Goal: Task Accomplishment & Management: Use online tool/utility

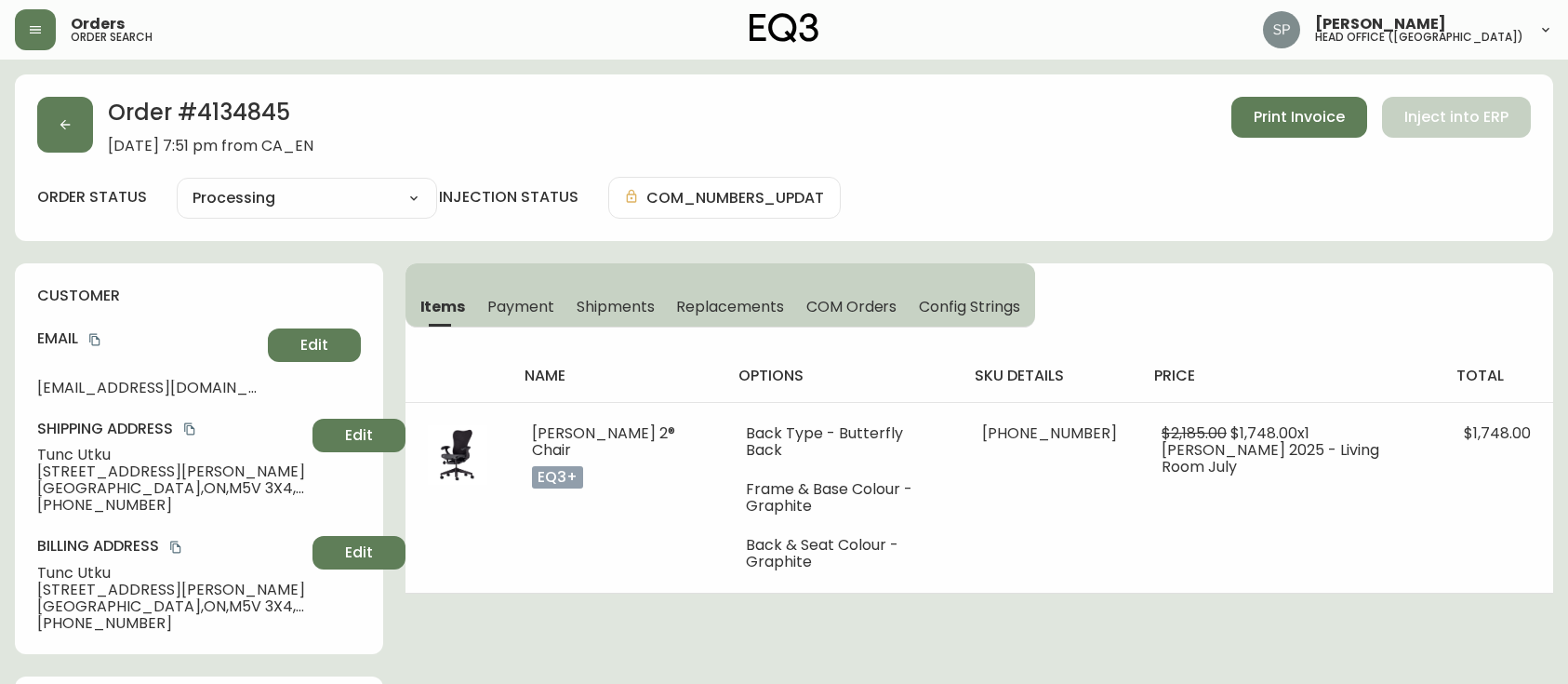
select select "PROCESSING"
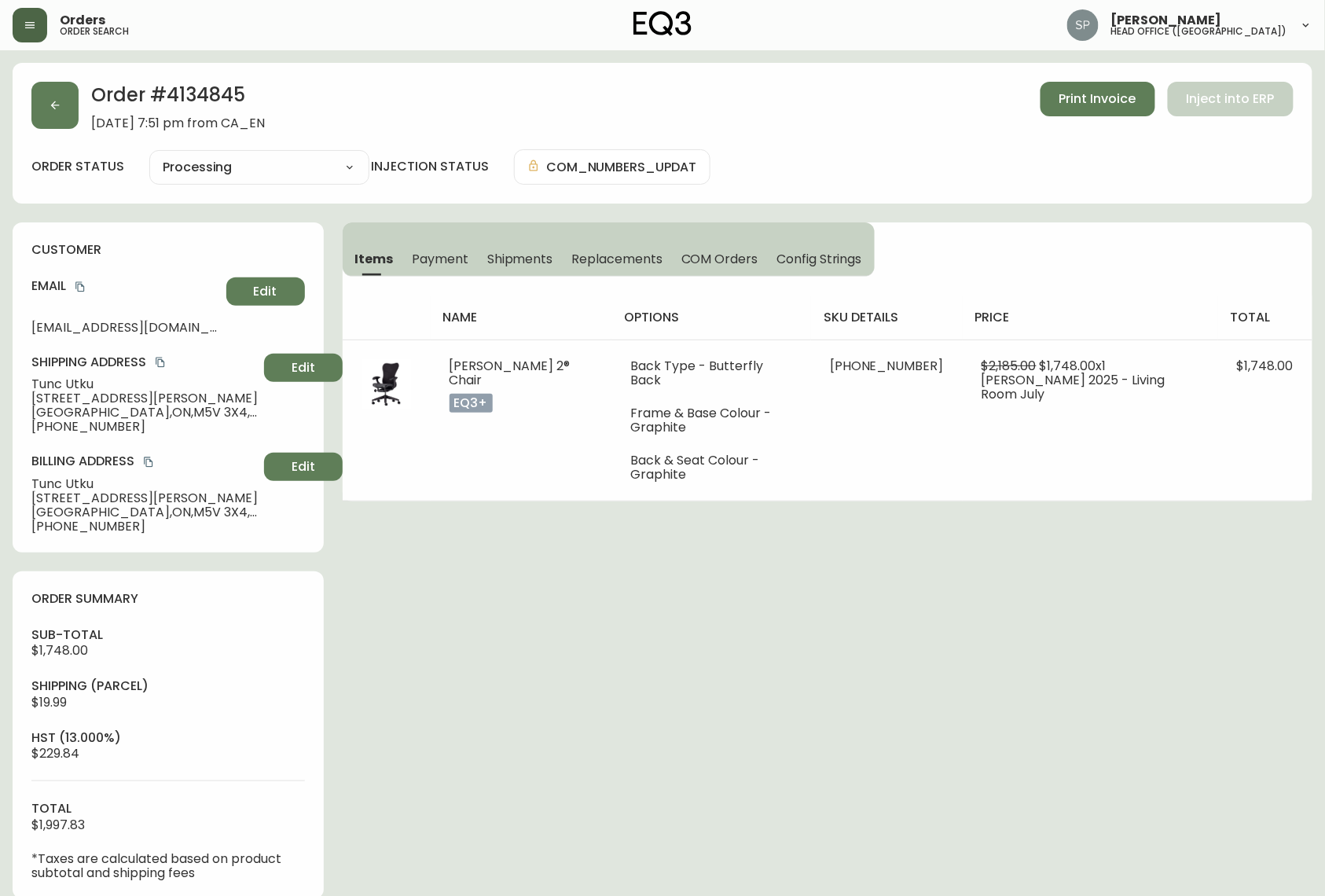
click at [39, 30] on button "button" at bounding box center [30, 25] width 35 height 35
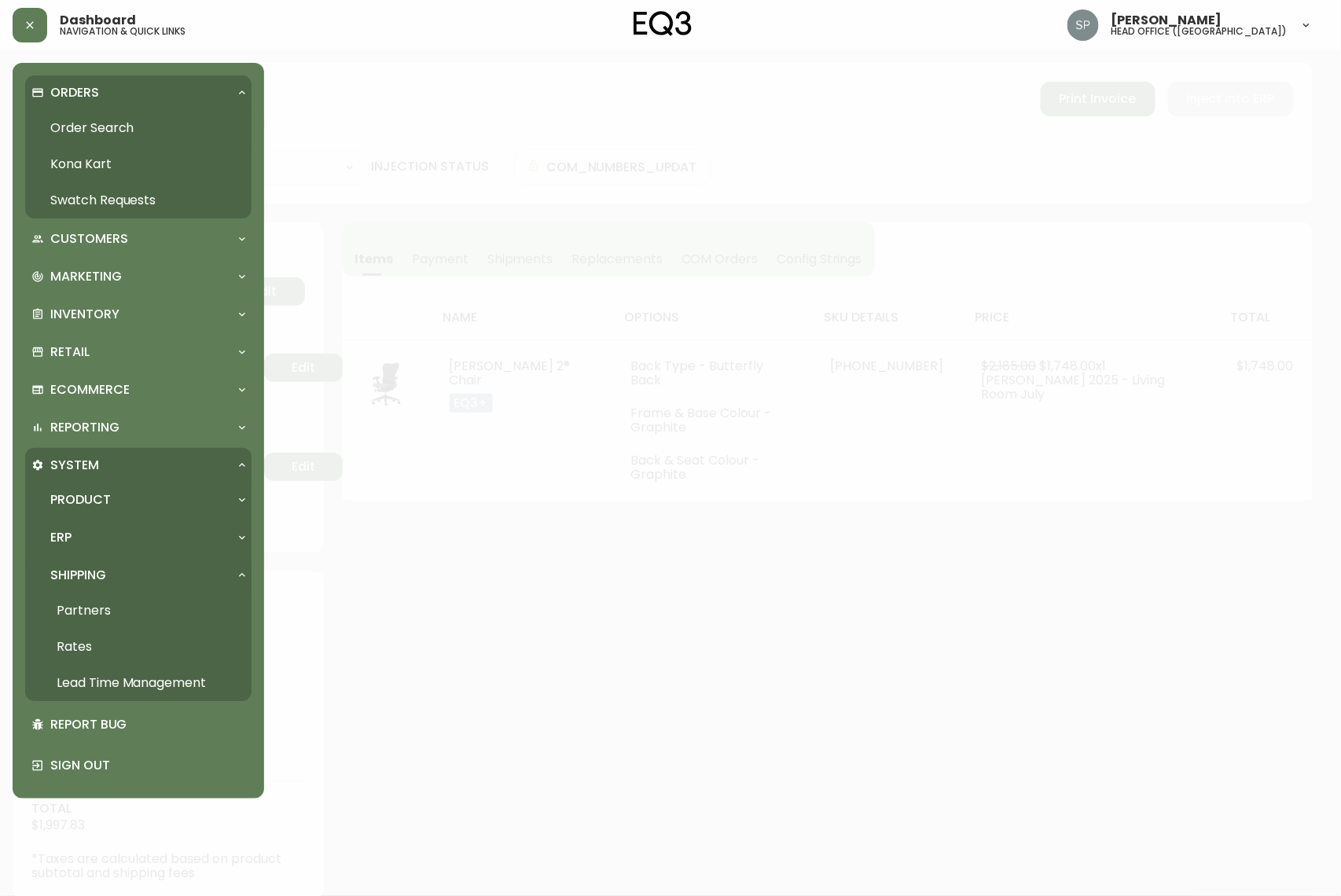
click at [100, 131] on link "Order Search" at bounding box center [137, 128] width 226 height 36
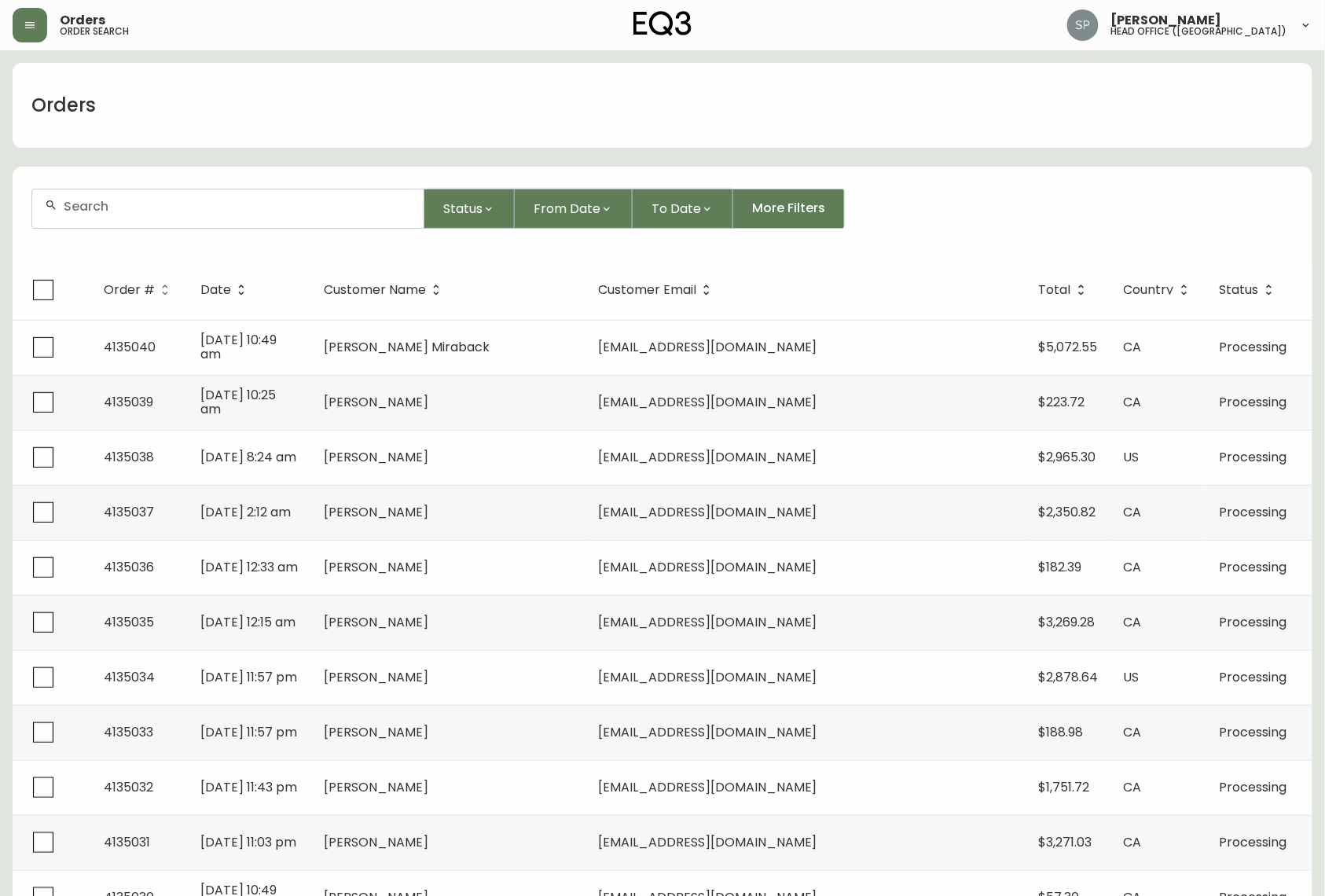
click at [202, 214] on div at bounding box center [228, 209] width 392 height 39
paste input "4134660"
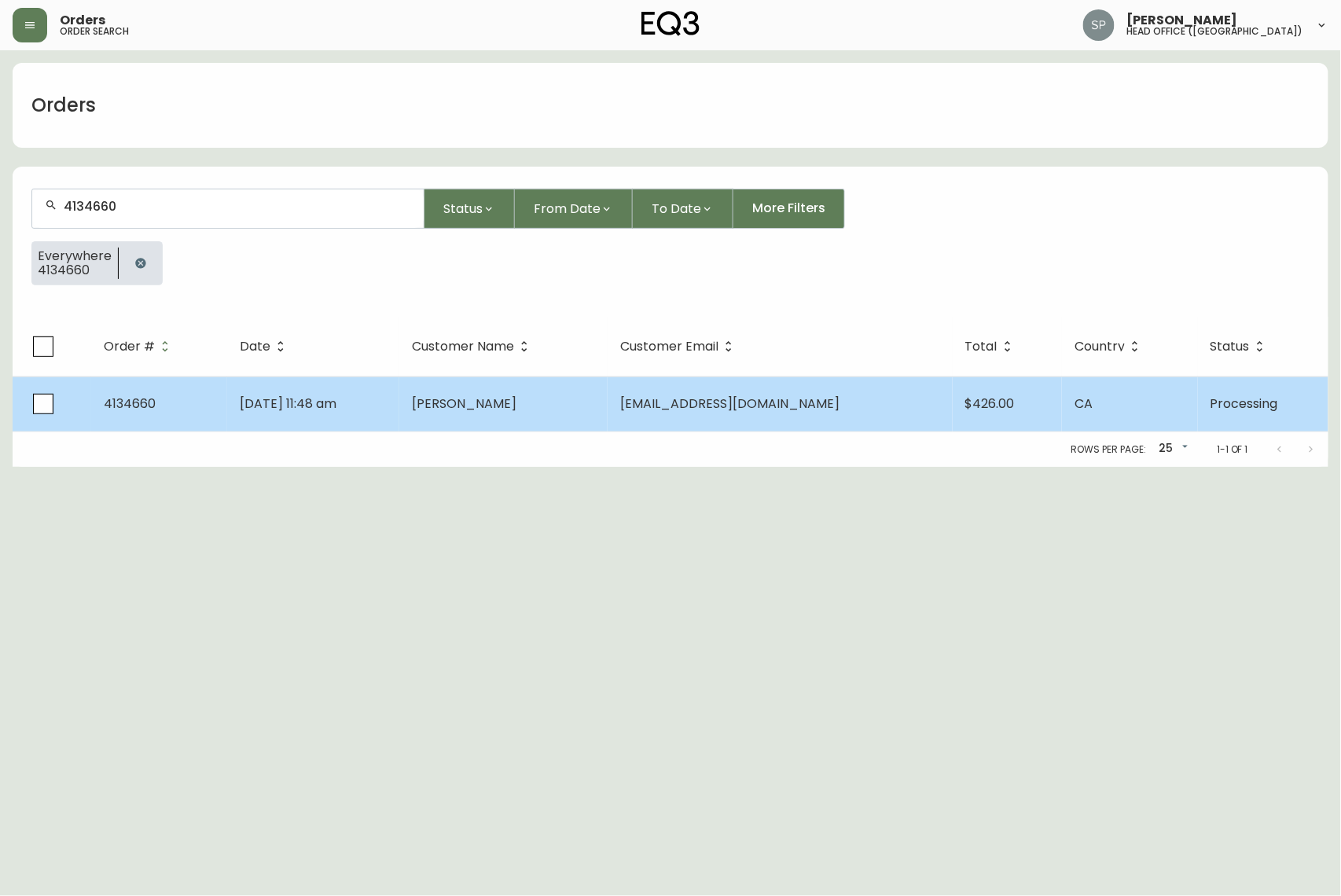
type input "4134660"
click at [712, 404] on span "[EMAIL_ADDRESS][DOMAIN_NAME]" at bounding box center [730, 403] width 219 height 18
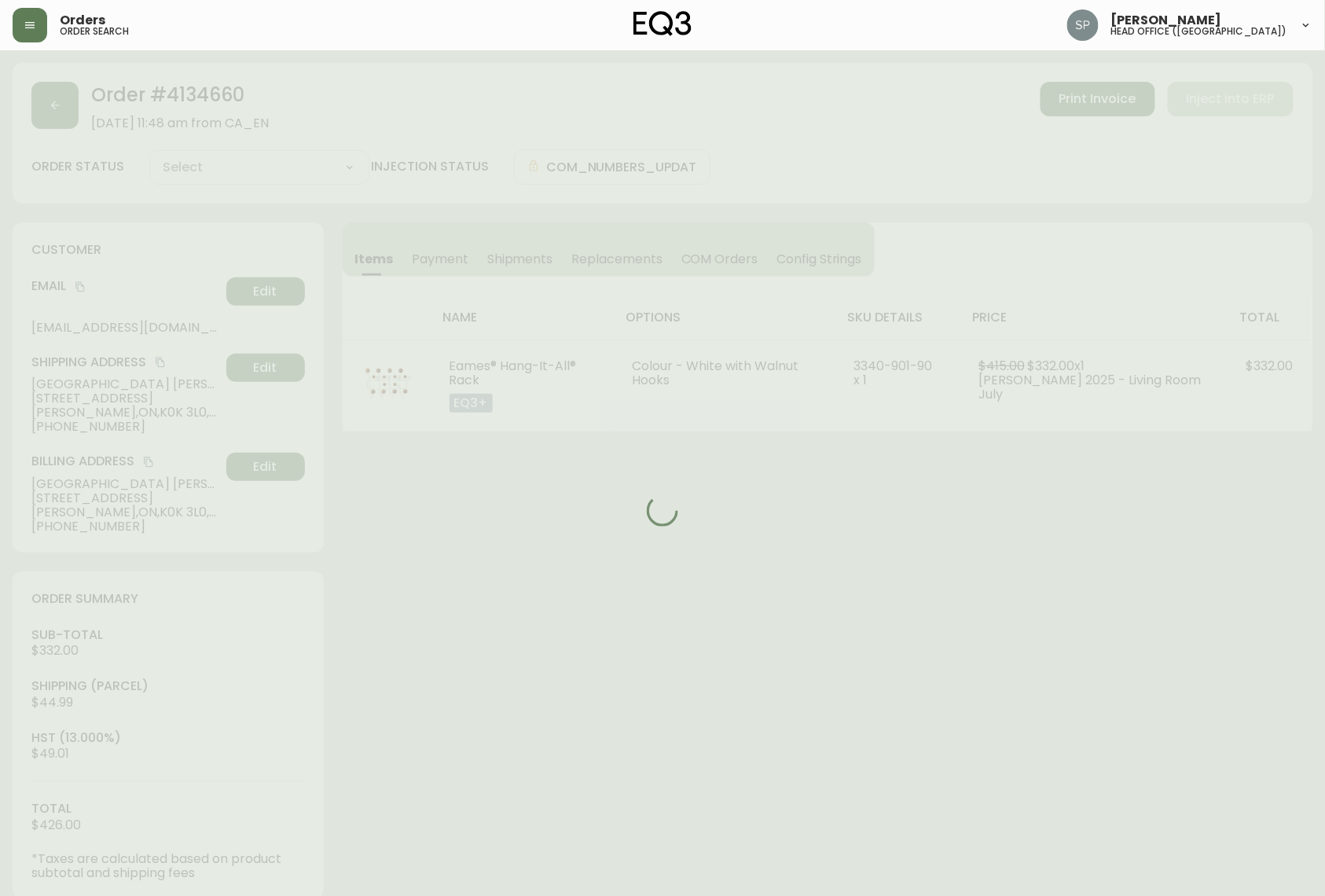
type input "Processing"
select select "PROCESSING"
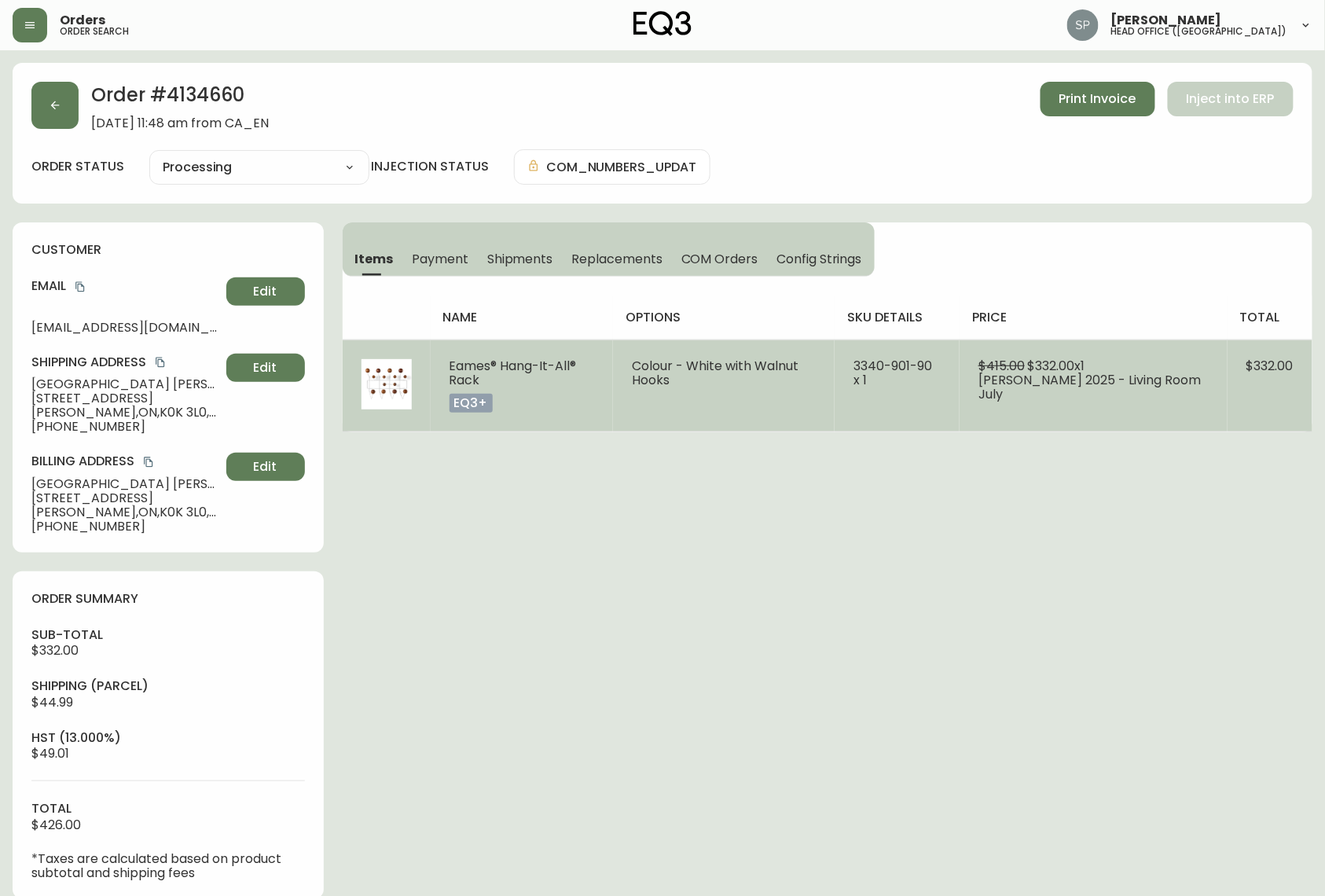
drag, startPoint x: 484, startPoint y: 378, endPoint x: 495, endPoint y: 378, distance: 11.0
click at [495, 378] on td "Eames® Hang-It-All® Rack eq3+" at bounding box center [522, 385] width 183 height 92
click at [494, 382] on td "Eames® Hang-It-All® Rack eq3+" at bounding box center [522, 385] width 183 height 92
drag, startPoint x: 492, startPoint y: 382, endPoint x: 441, endPoint y: 359, distance: 55.9
click at [441, 359] on td "Eames® Hang-It-All® Rack eq3+" at bounding box center [522, 385] width 183 height 92
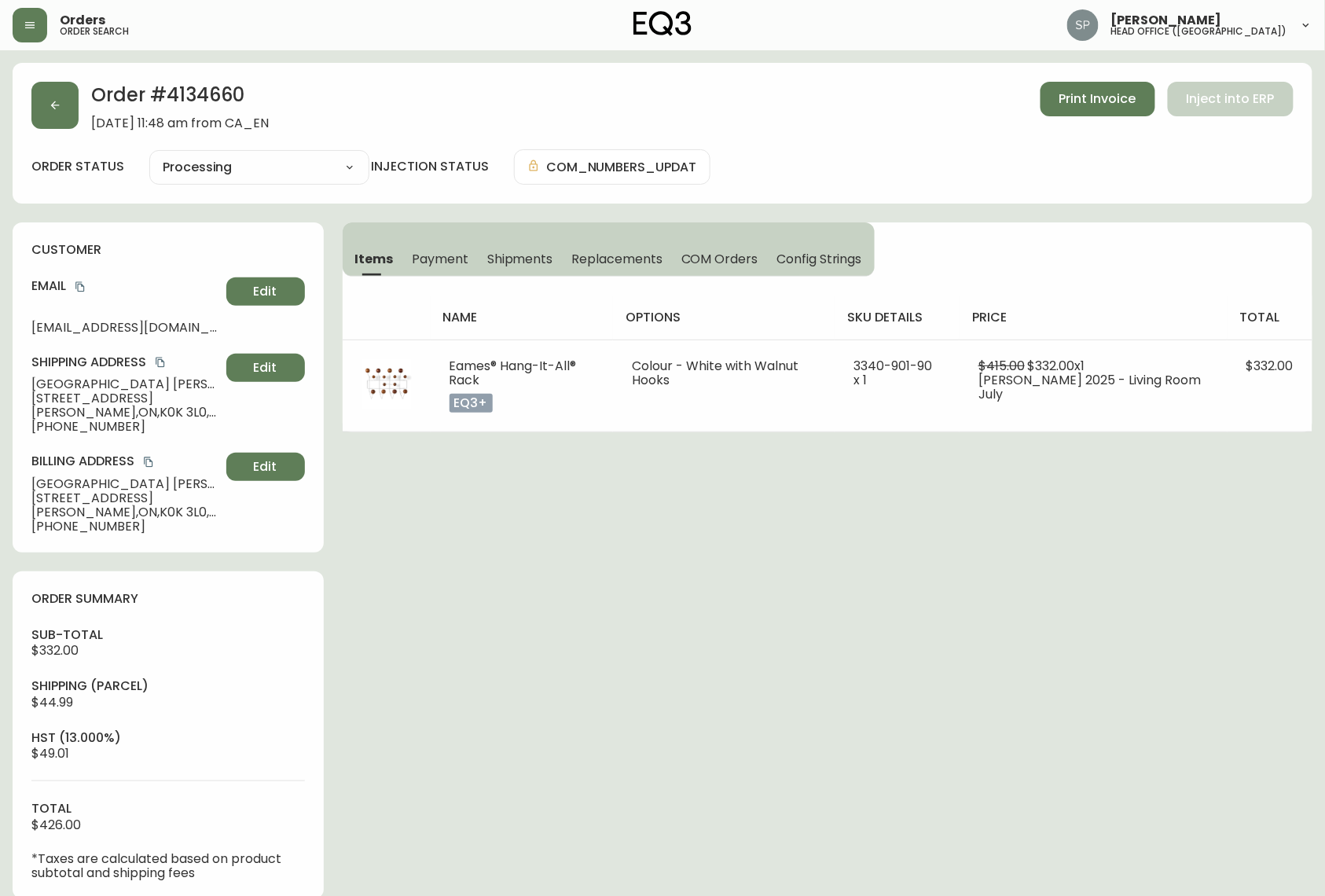
copy span "Eames® Hang-It-All® Rack"
click at [68, 124] on button "button" at bounding box center [55, 105] width 47 height 47
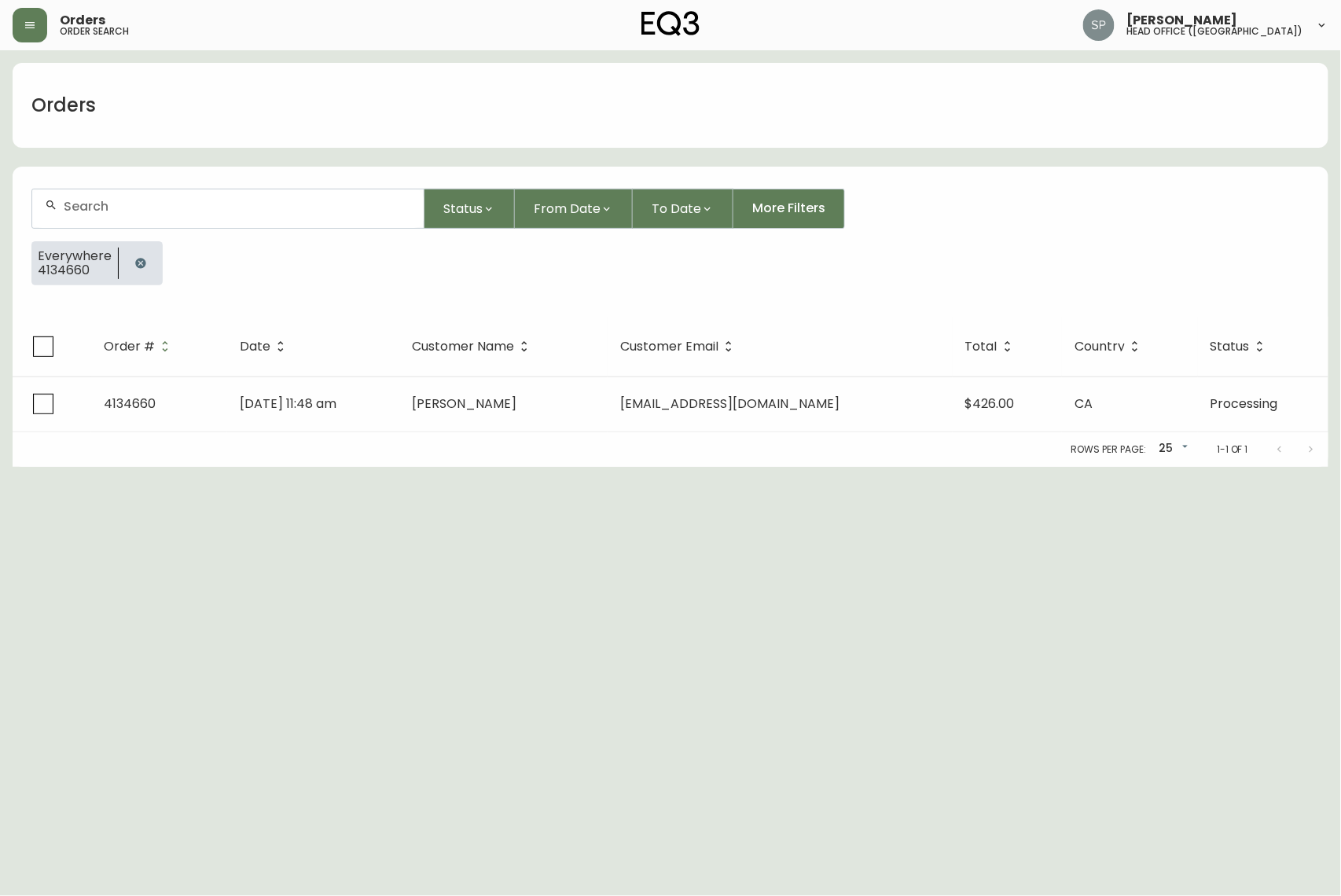
drag, startPoint x: 157, startPoint y: 227, endPoint x: 158, endPoint y: 214, distance: 13.0
click at [158, 227] on div at bounding box center [228, 209] width 393 height 40
click at [158, 210] on input "text" at bounding box center [237, 206] width 347 height 15
paste input "4134845"
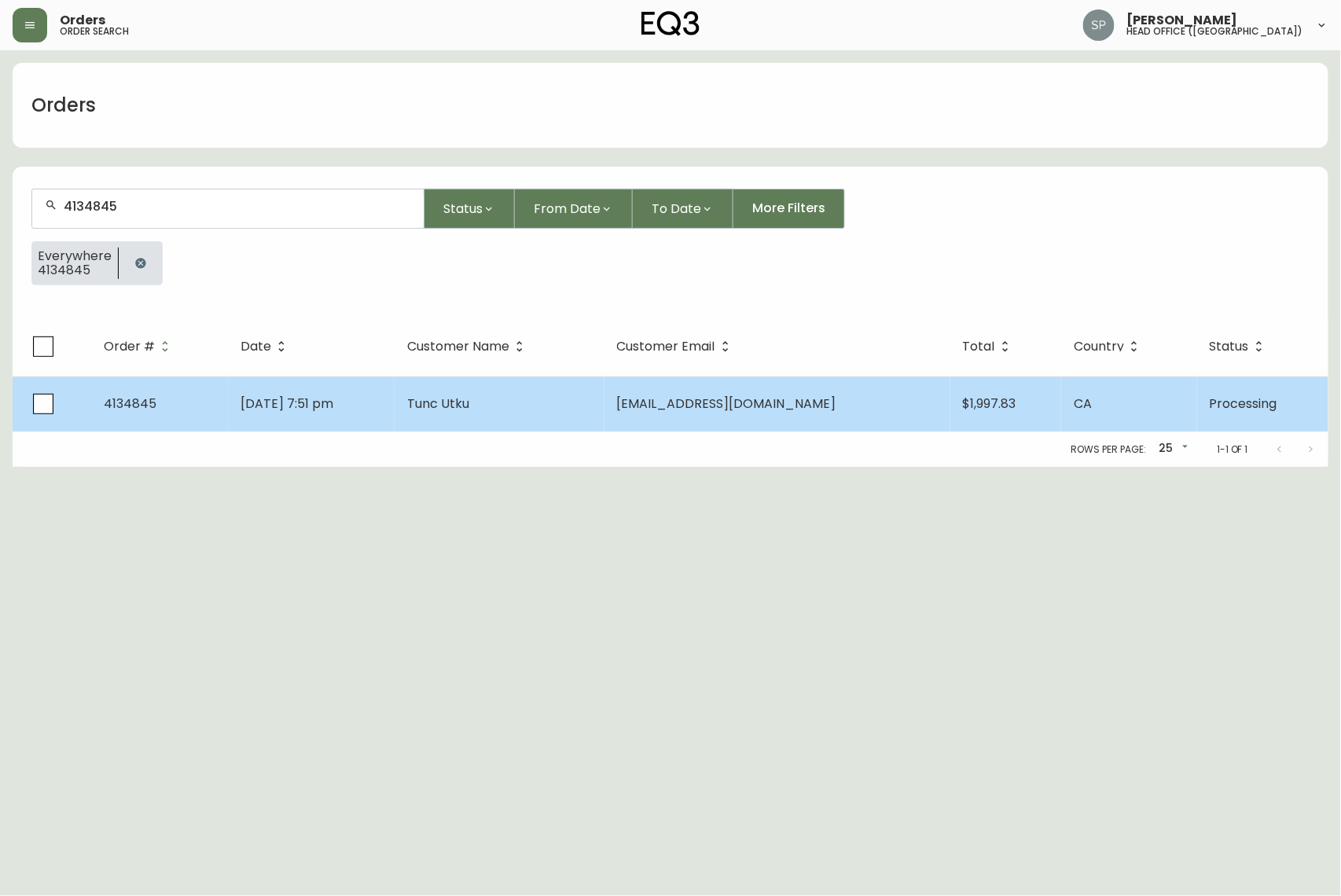
type input "4134845"
click at [604, 409] on td "Tunc Utku" at bounding box center [499, 404] width 209 height 55
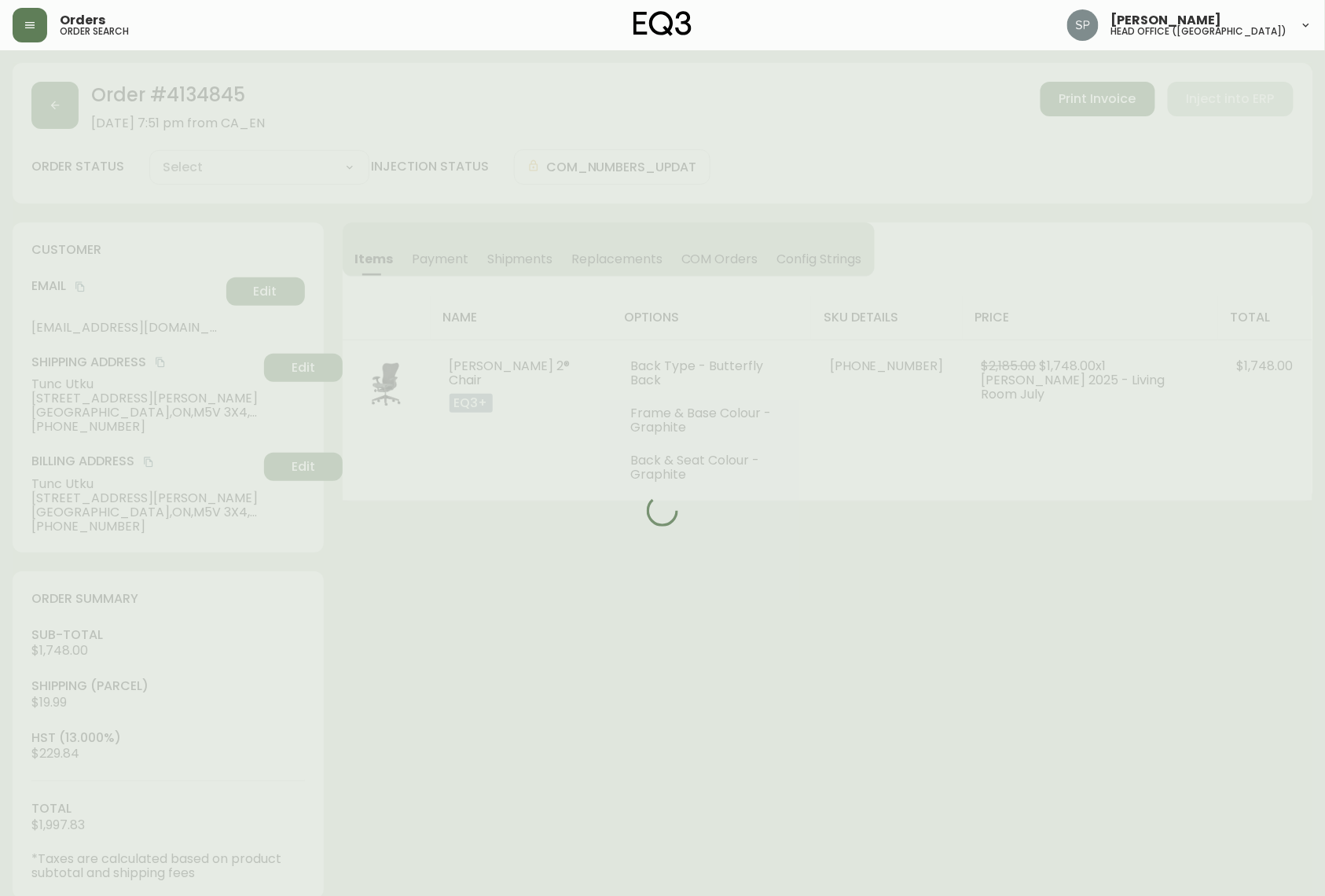
type input "Processing"
select select "PROCESSING"
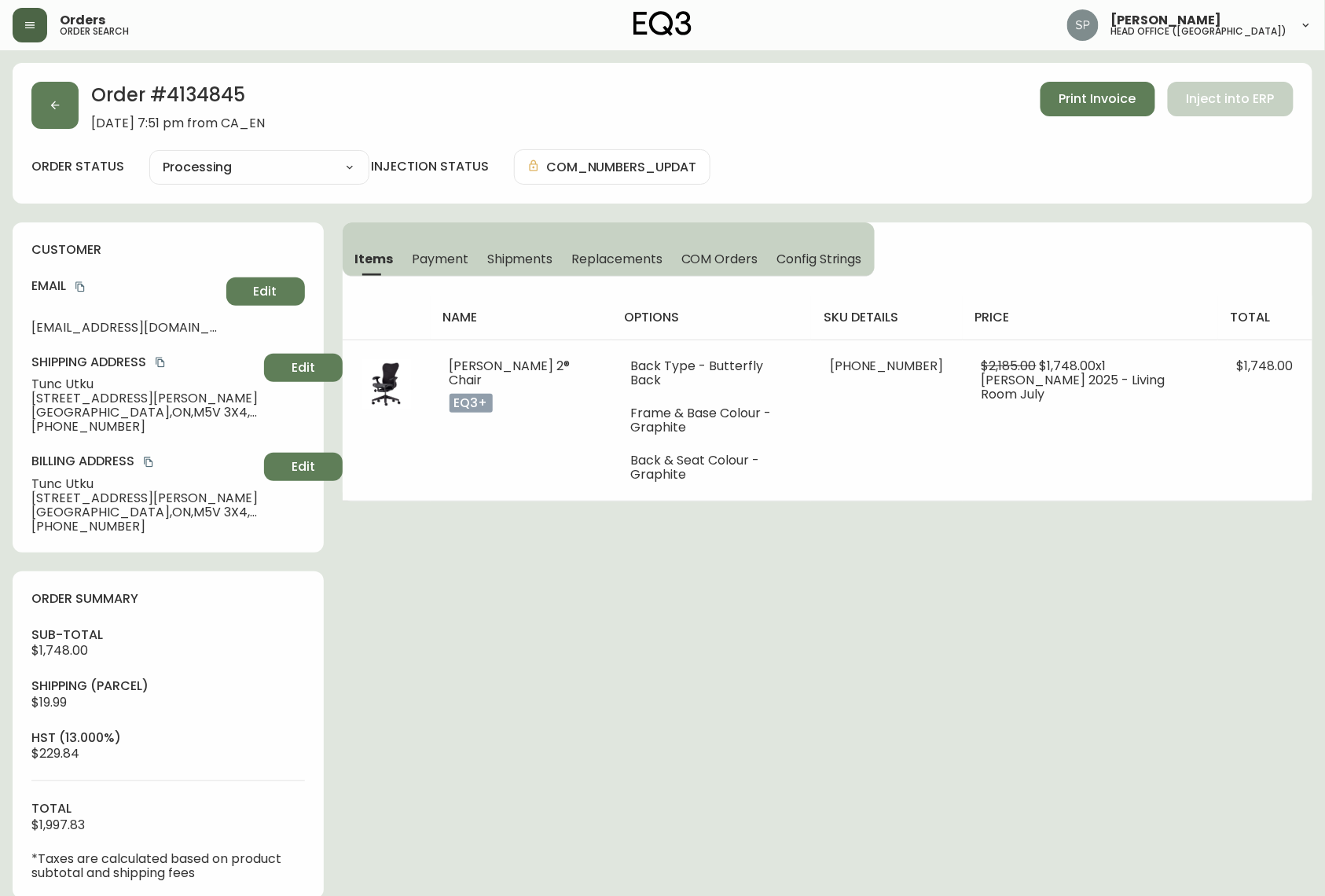
click at [36, 39] on button "button" at bounding box center [30, 25] width 35 height 35
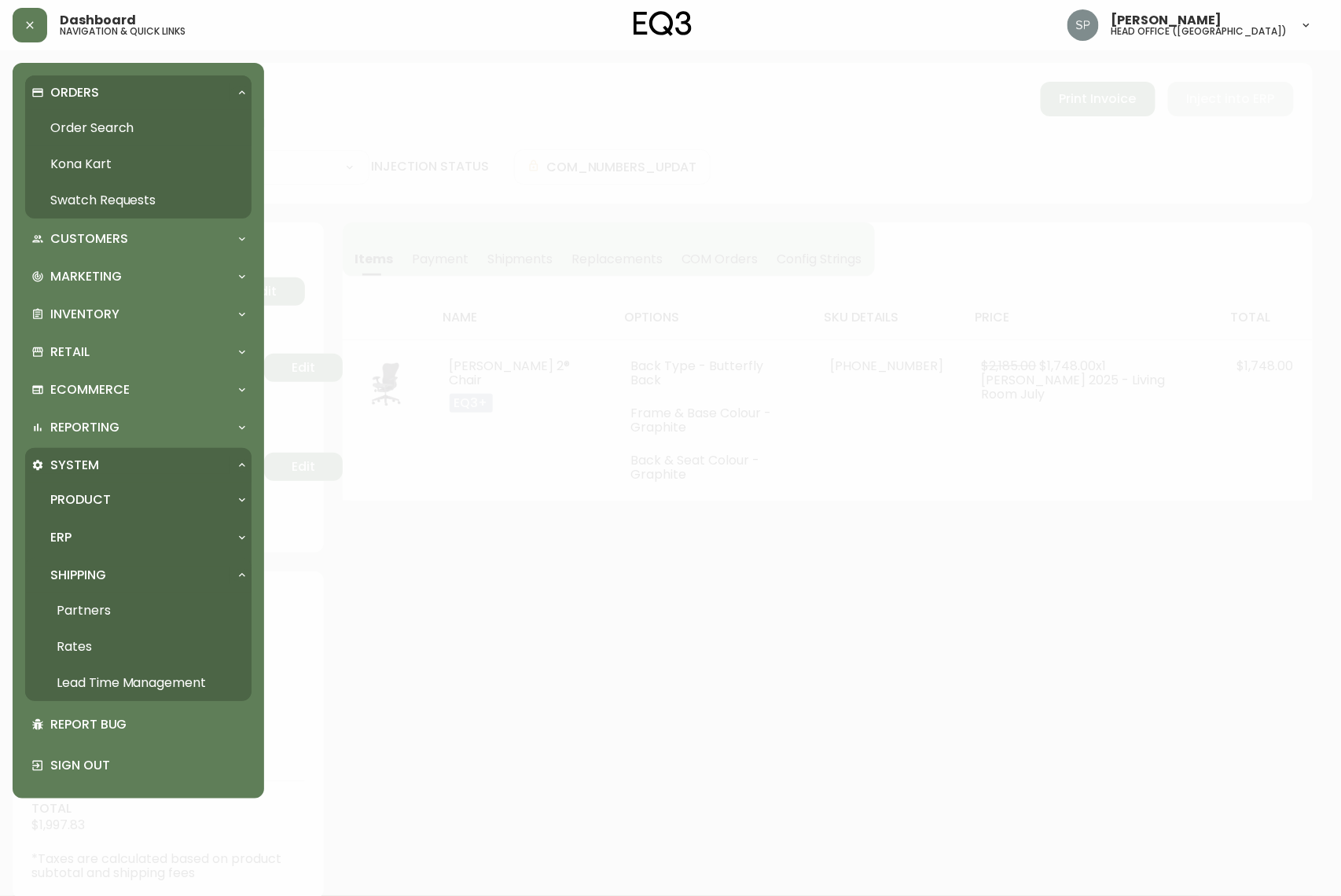
drag, startPoint x: 65, startPoint y: 123, endPoint x: 76, endPoint y: 147, distance: 26.4
click at [65, 123] on link "Order Search" at bounding box center [137, 128] width 226 height 36
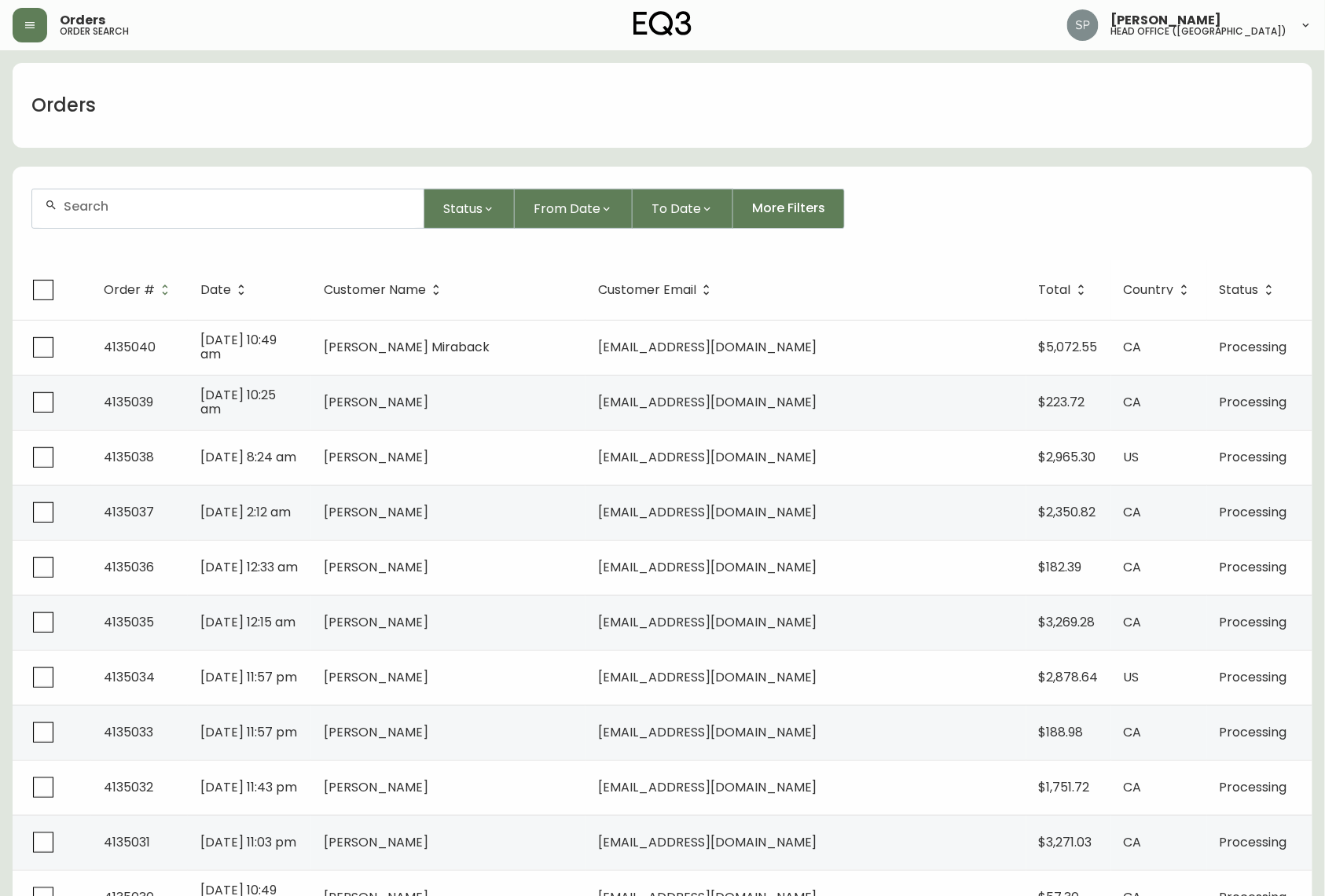
drag, startPoint x: 117, startPoint y: 176, endPoint x: 136, endPoint y: 200, distance: 30.6
click at [118, 176] on form "Status From Date To Date More Filters" at bounding box center [662, 214] width 1300 height 90
click at [137, 203] on input "text" at bounding box center [237, 206] width 347 height 15
paste input "4134339"
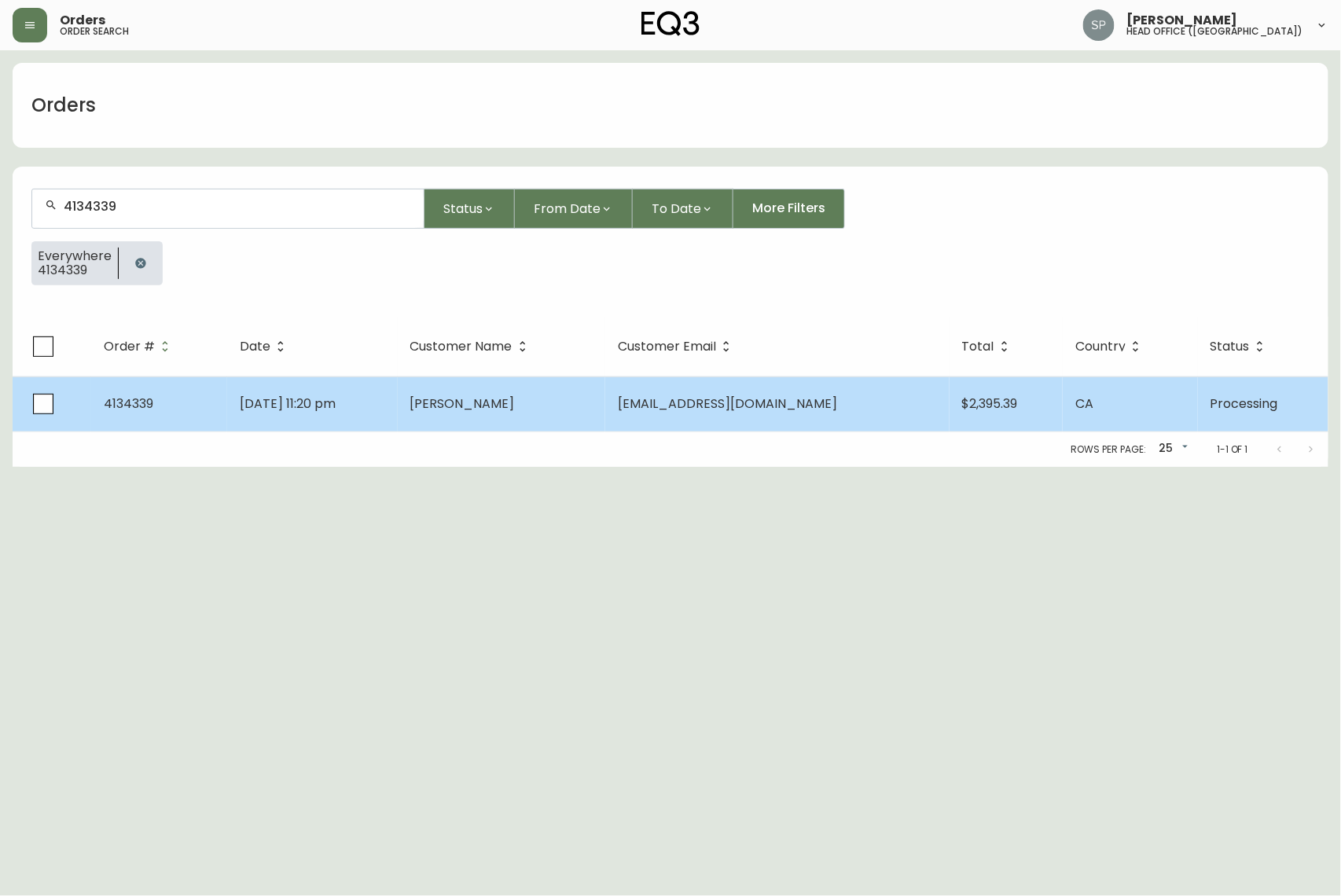
type input "4134339"
click at [515, 406] on span "[PERSON_NAME]" at bounding box center [462, 403] width 104 height 18
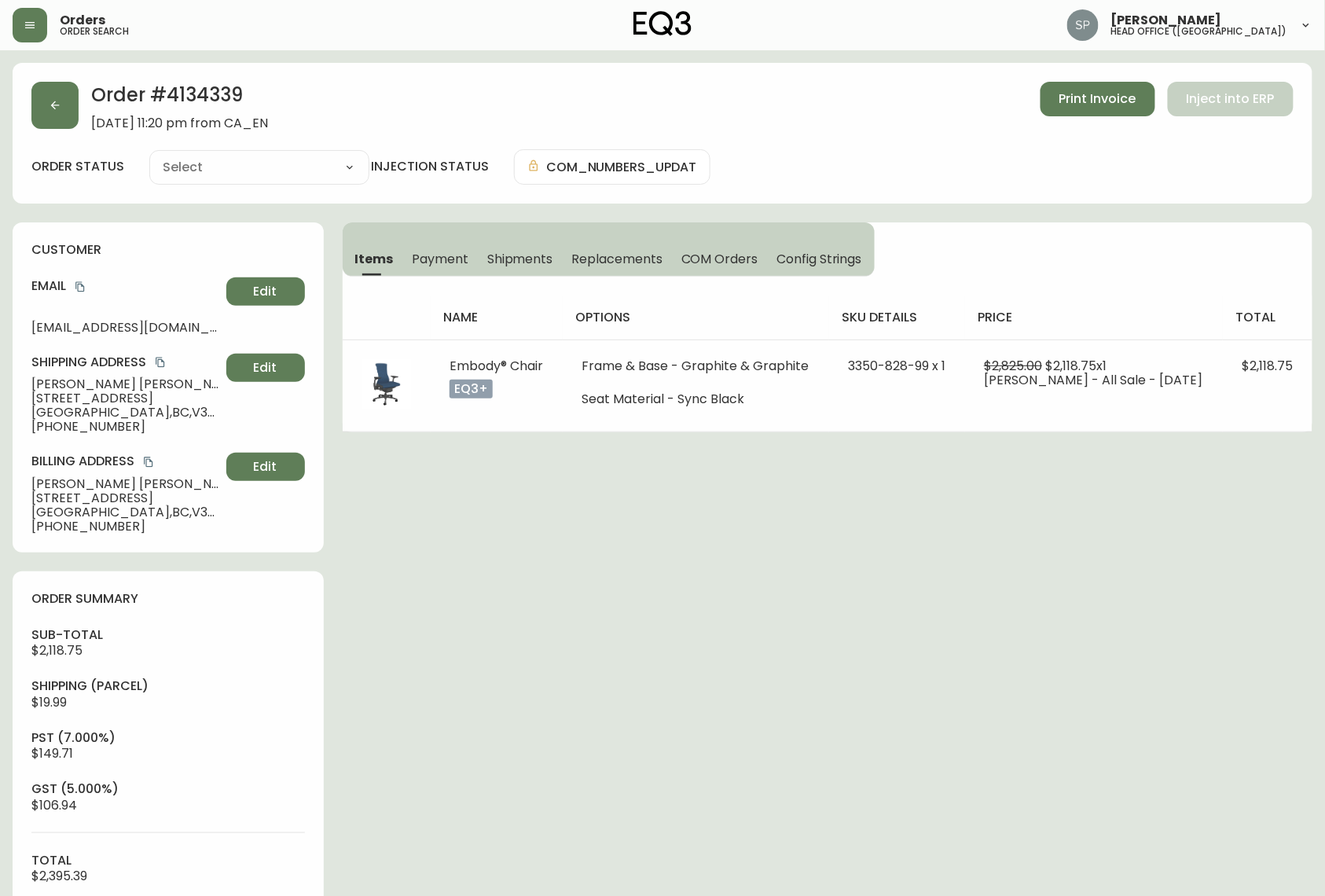
type input "Processing"
select select "PROCESSING"
